Goal: Use online tool/utility: Use online tool/utility

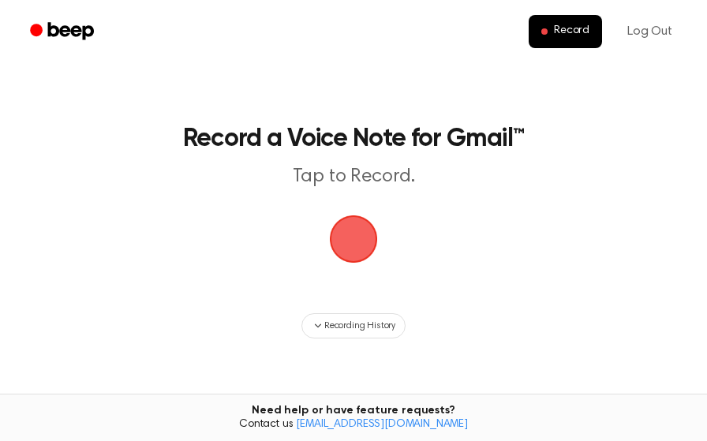
click at [335, 246] on span "button" at bounding box center [353, 239] width 58 height 58
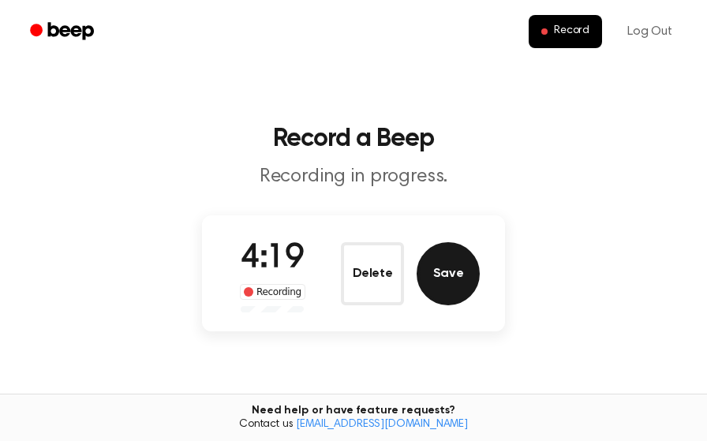
click at [440, 270] on button "Save" at bounding box center [448, 273] width 63 height 63
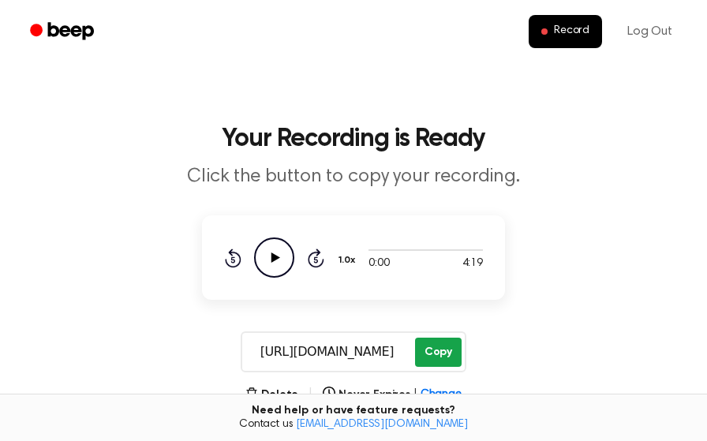
click at [436, 348] on button "Copy" at bounding box center [438, 352] width 47 height 29
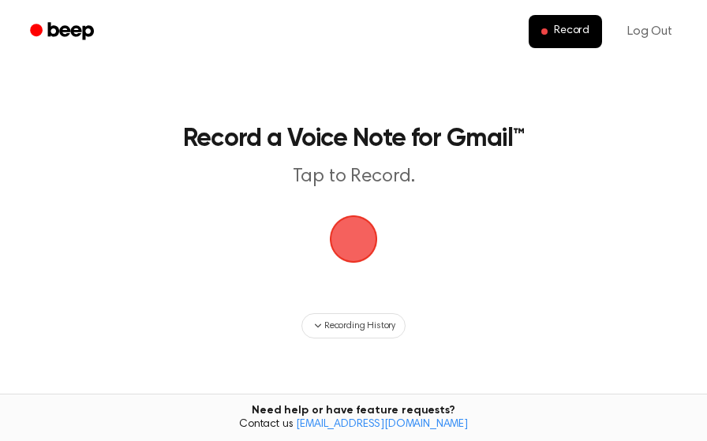
click at [337, 239] on span "button" at bounding box center [353, 238] width 69 height 69
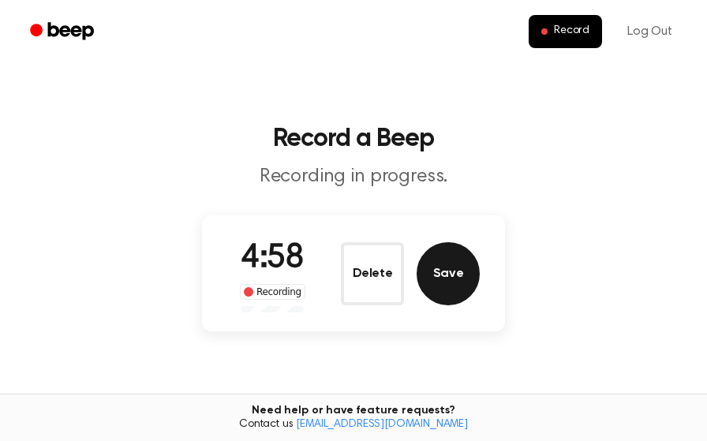
click at [443, 271] on button "Save" at bounding box center [448, 273] width 63 height 63
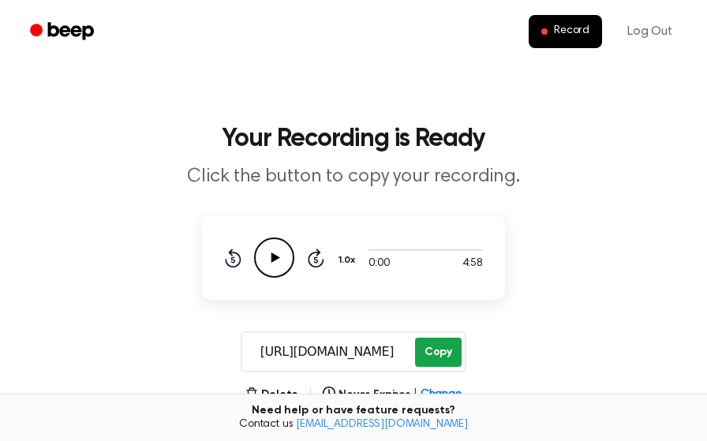
click at [430, 360] on button "Copy" at bounding box center [438, 352] width 47 height 29
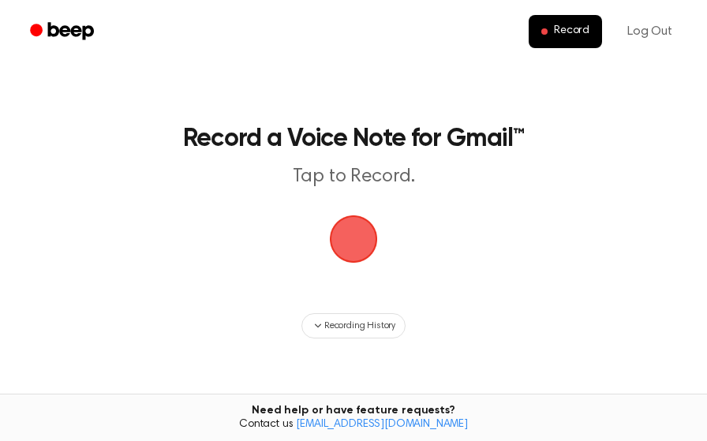
click at [360, 232] on span "button" at bounding box center [353, 239] width 66 height 66
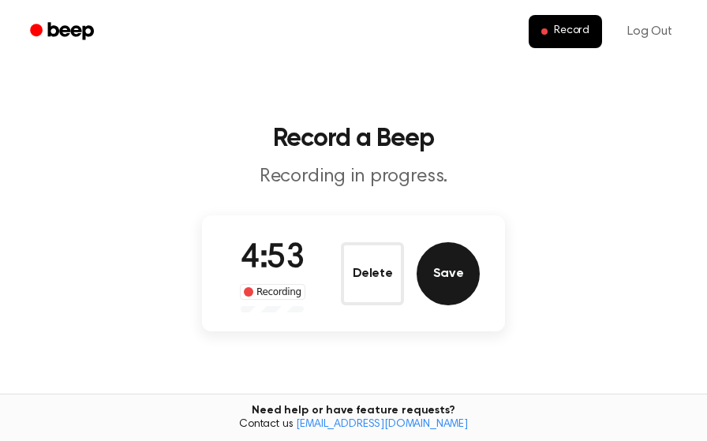
click at [468, 289] on button "Save" at bounding box center [448, 273] width 63 height 63
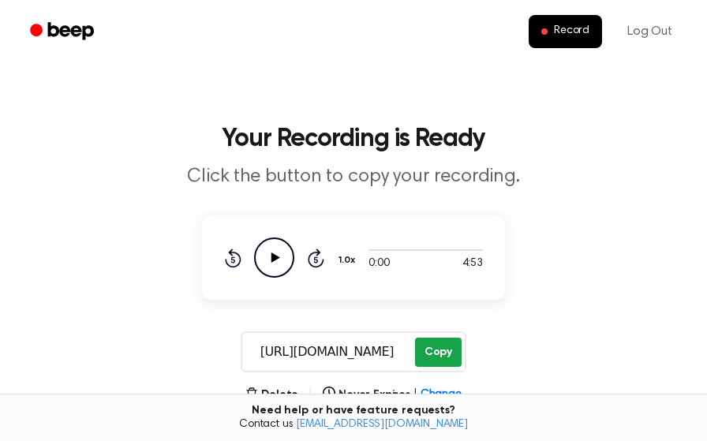
click at [439, 350] on button "Copy" at bounding box center [438, 352] width 47 height 29
